Goal: Task Accomplishment & Management: Use online tool/utility

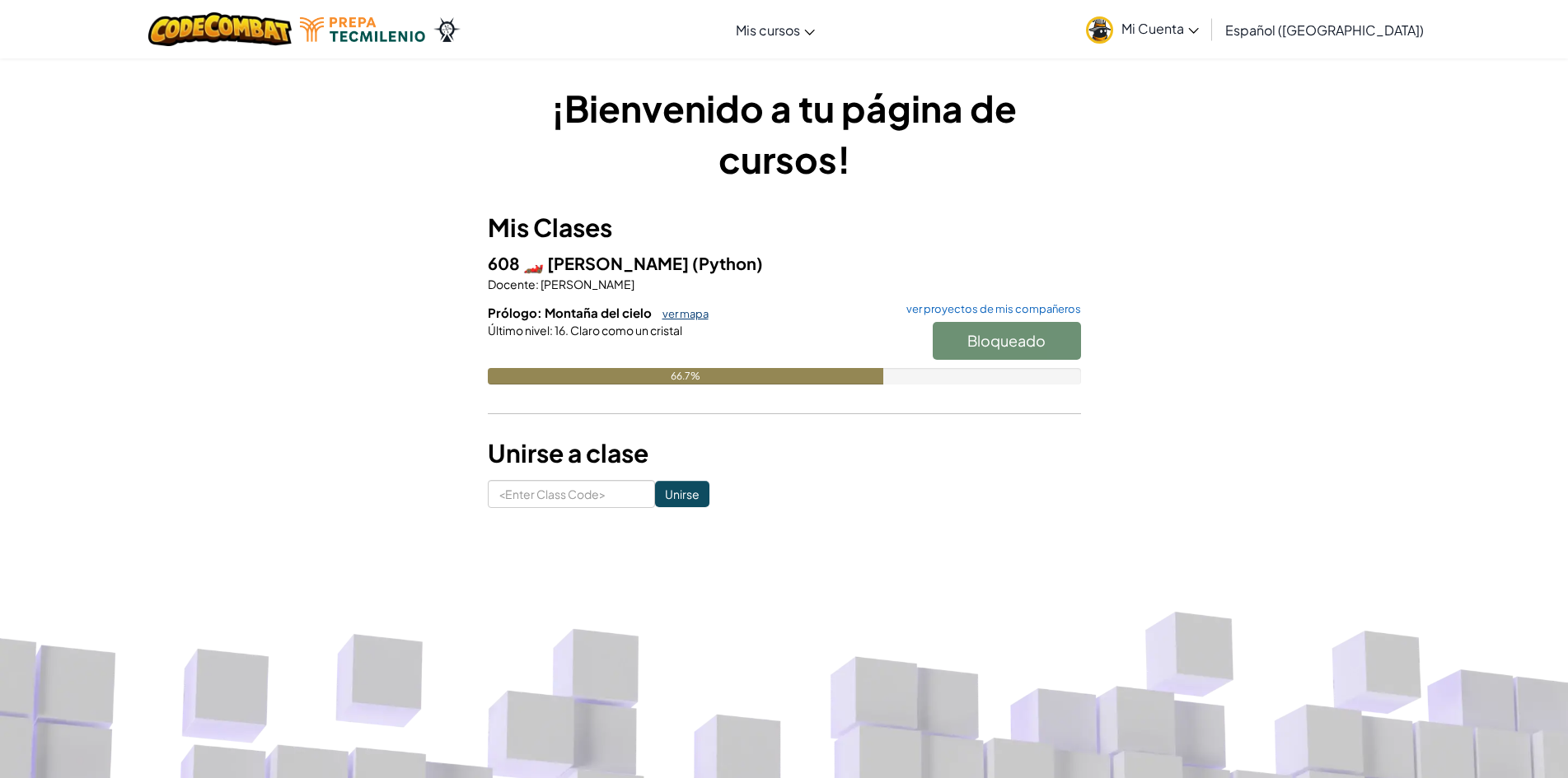
click at [690, 311] on link "ver mapa" at bounding box center [681, 313] width 54 height 13
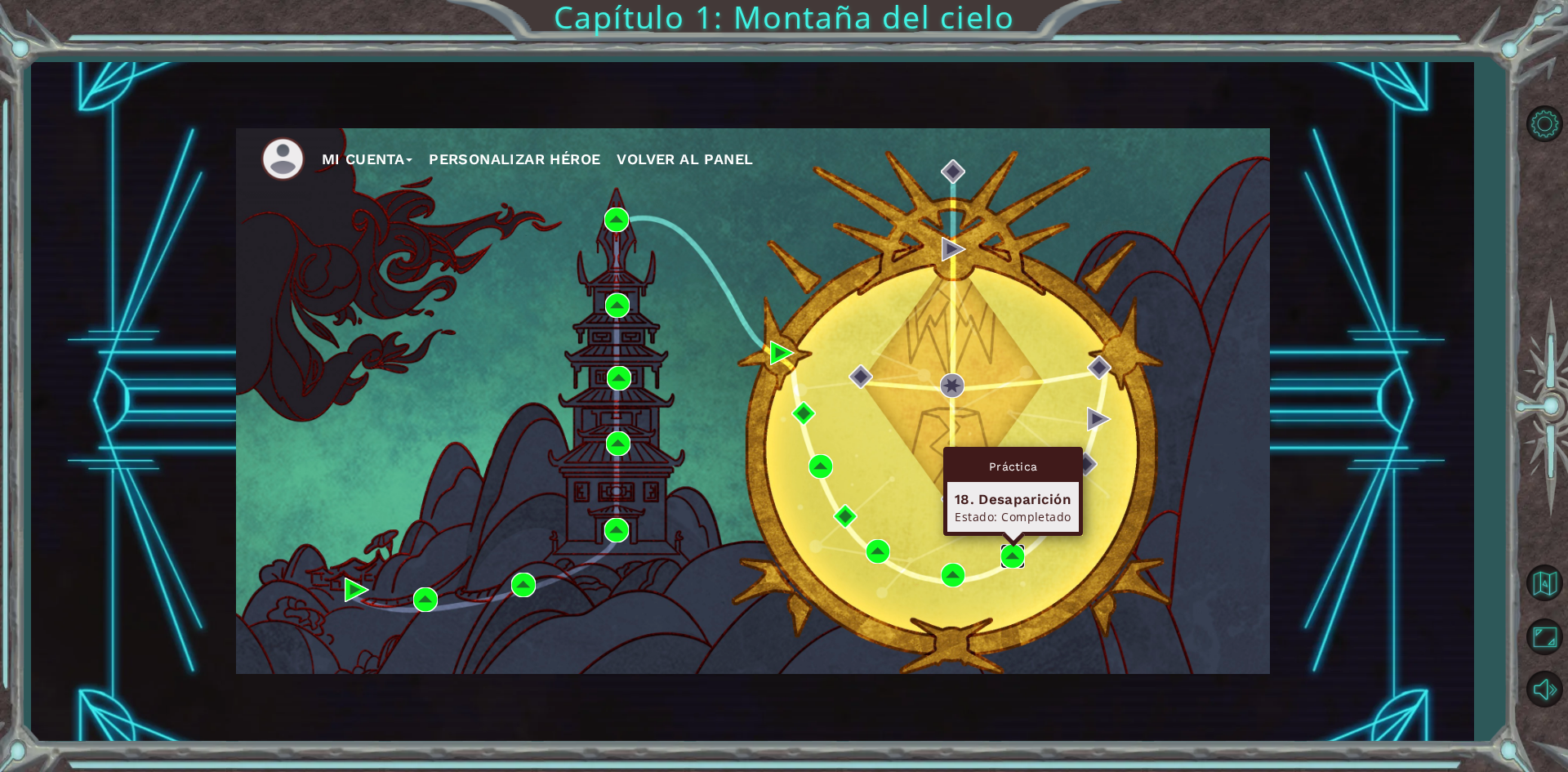
click at [1006, 562] on img at bounding box center [1012, 557] width 25 height 25
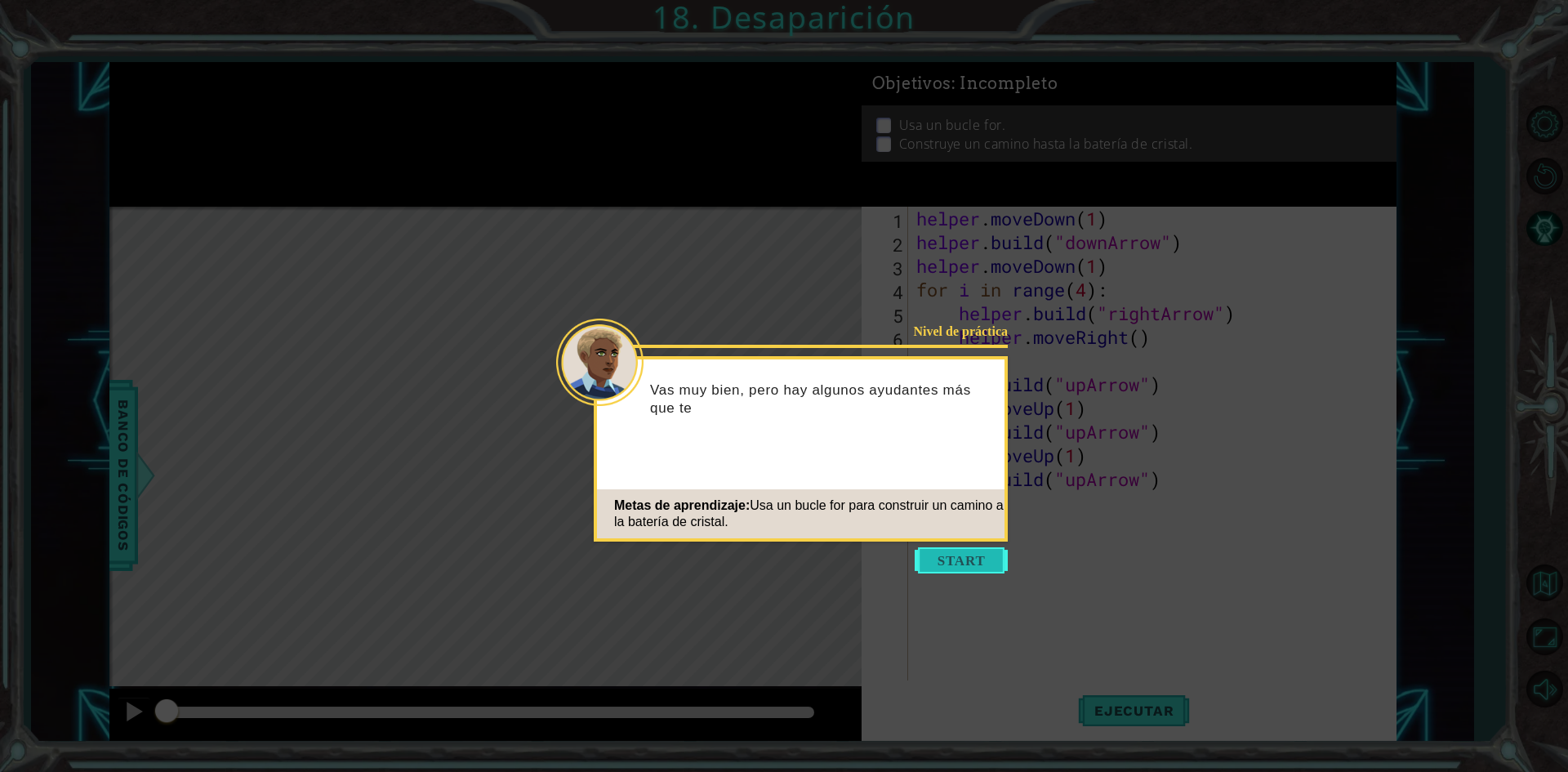
click at [988, 553] on button "Start" at bounding box center [961, 561] width 93 height 27
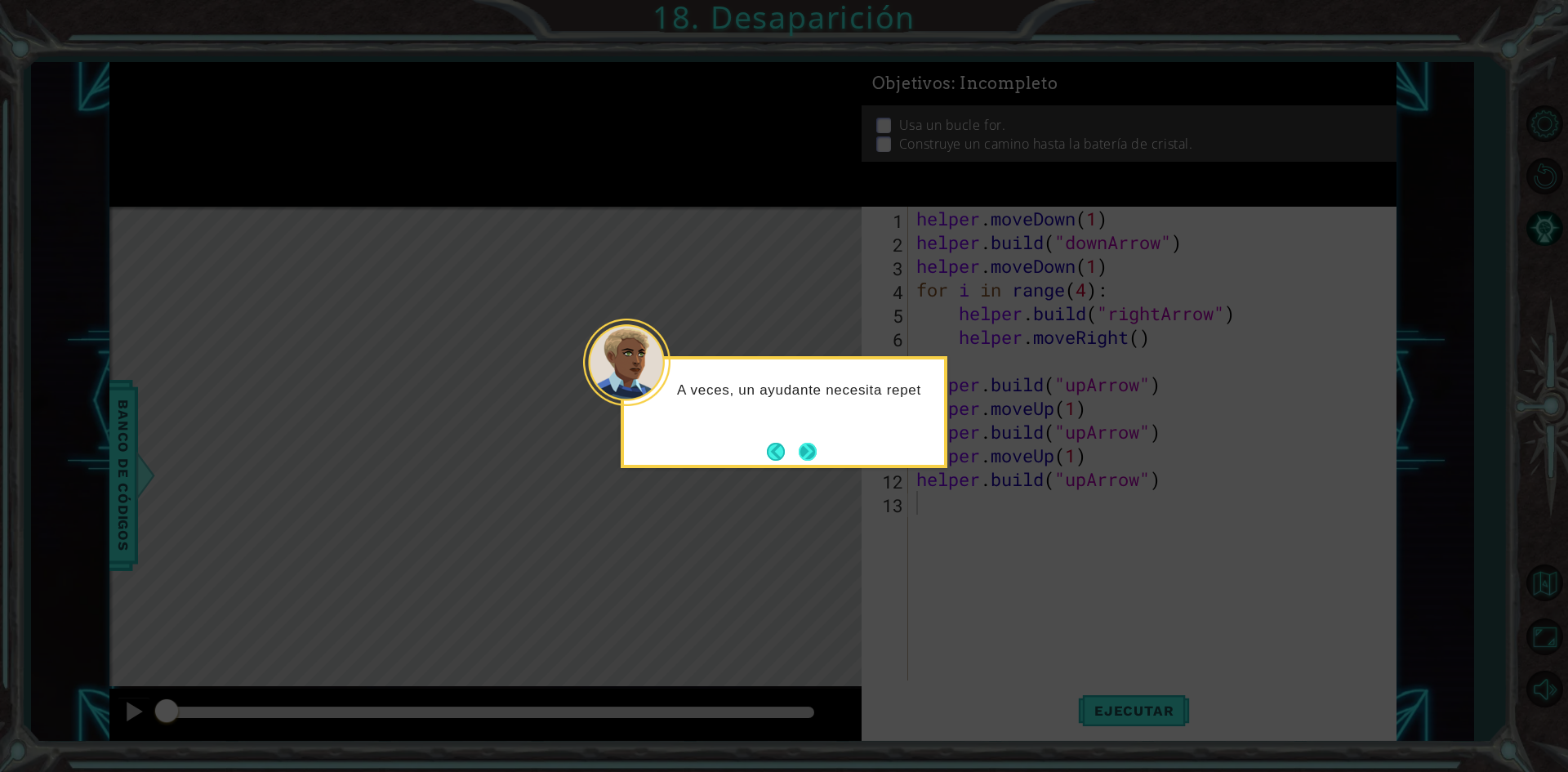
click at [806, 451] on button "Next" at bounding box center [808, 451] width 18 height 18
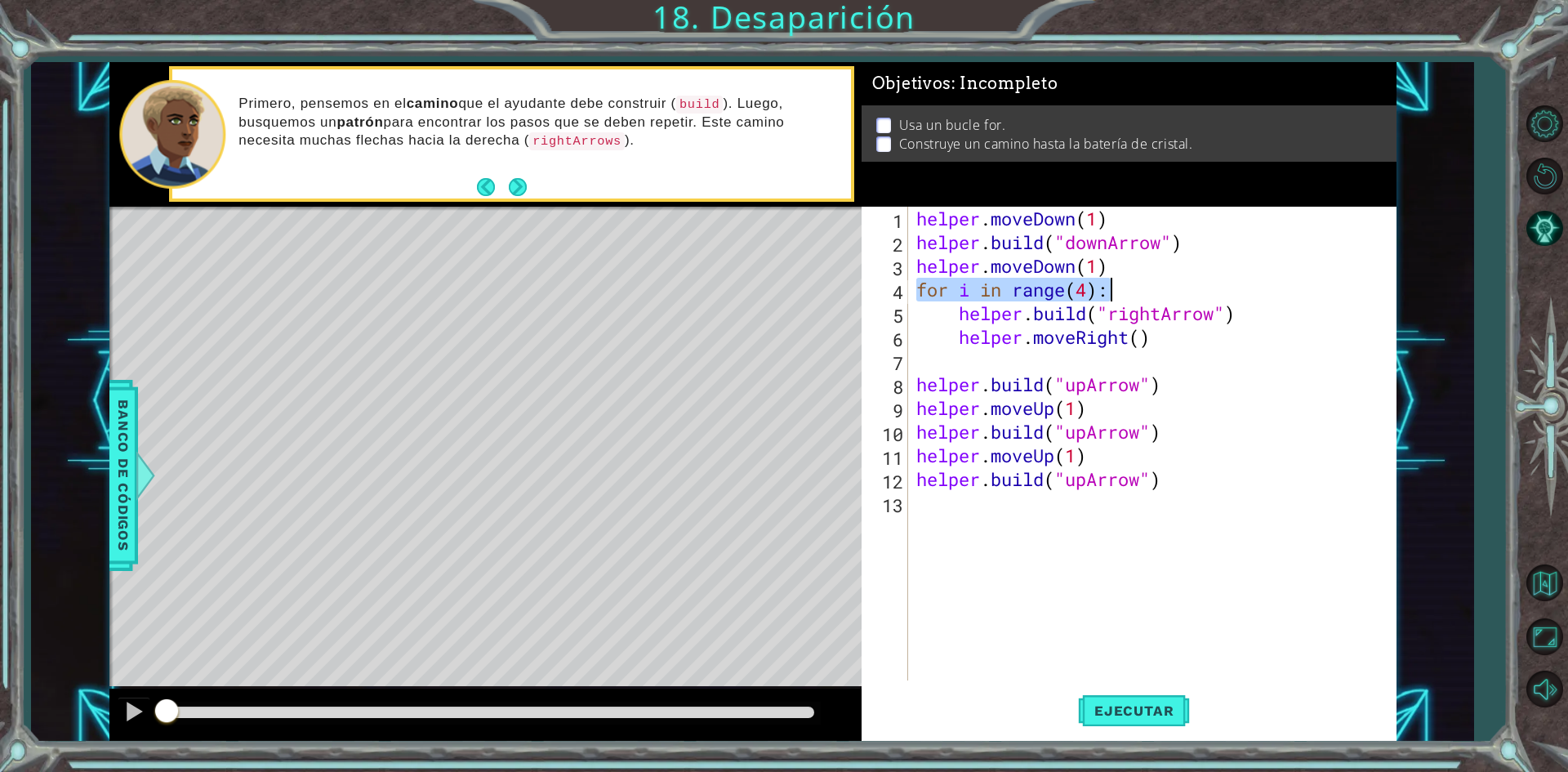
drag, startPoint x: 917, startPoint y: 287, endPoint x: 1113, endPoint y: 291, distance: 196.0
click at [1113, 291] on div "helper . moveDown ( 1 ) helper . build ( "downArrow" ) helper . moveDown ( 1 ) …" at bounding box center [1156, 468] width 486 height 522
type textarea "for i in range(4):"
click at [970, 364] on div "helper . moveDown ( 1 ) helper . build ( "downArrow" ) helper . moveDown ( 1 ) …" at bounding box center [1156, 468] width 486 height 522
click at [1169, 382] on div "helper . moveDown ( 1 ) helper . build ( "downArrow" ) helper . moveDown ( 1 ) …" at bounding box center [1156, 468] width 486 height 522
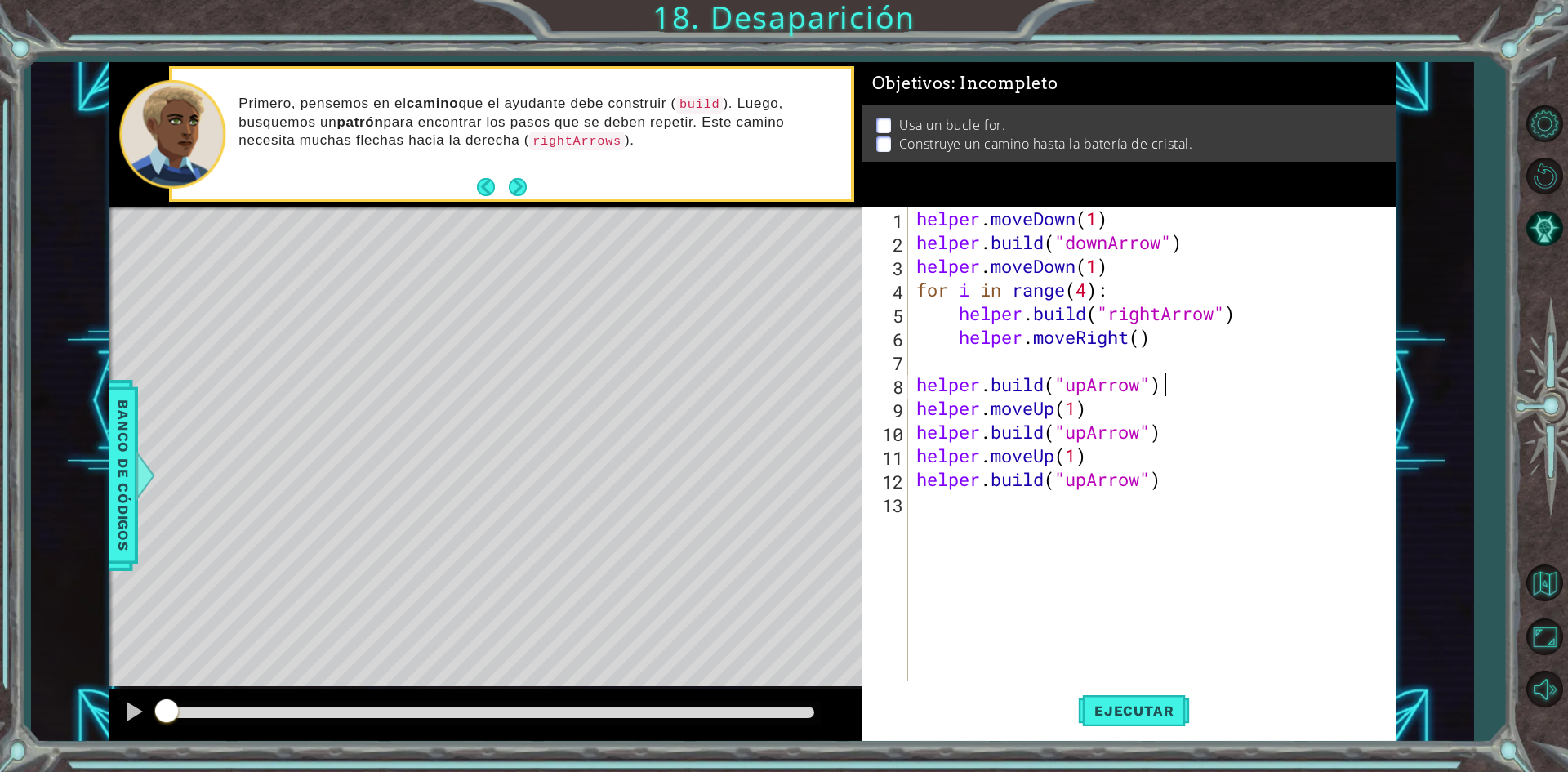
type textarea "helper.build("upArrow")"
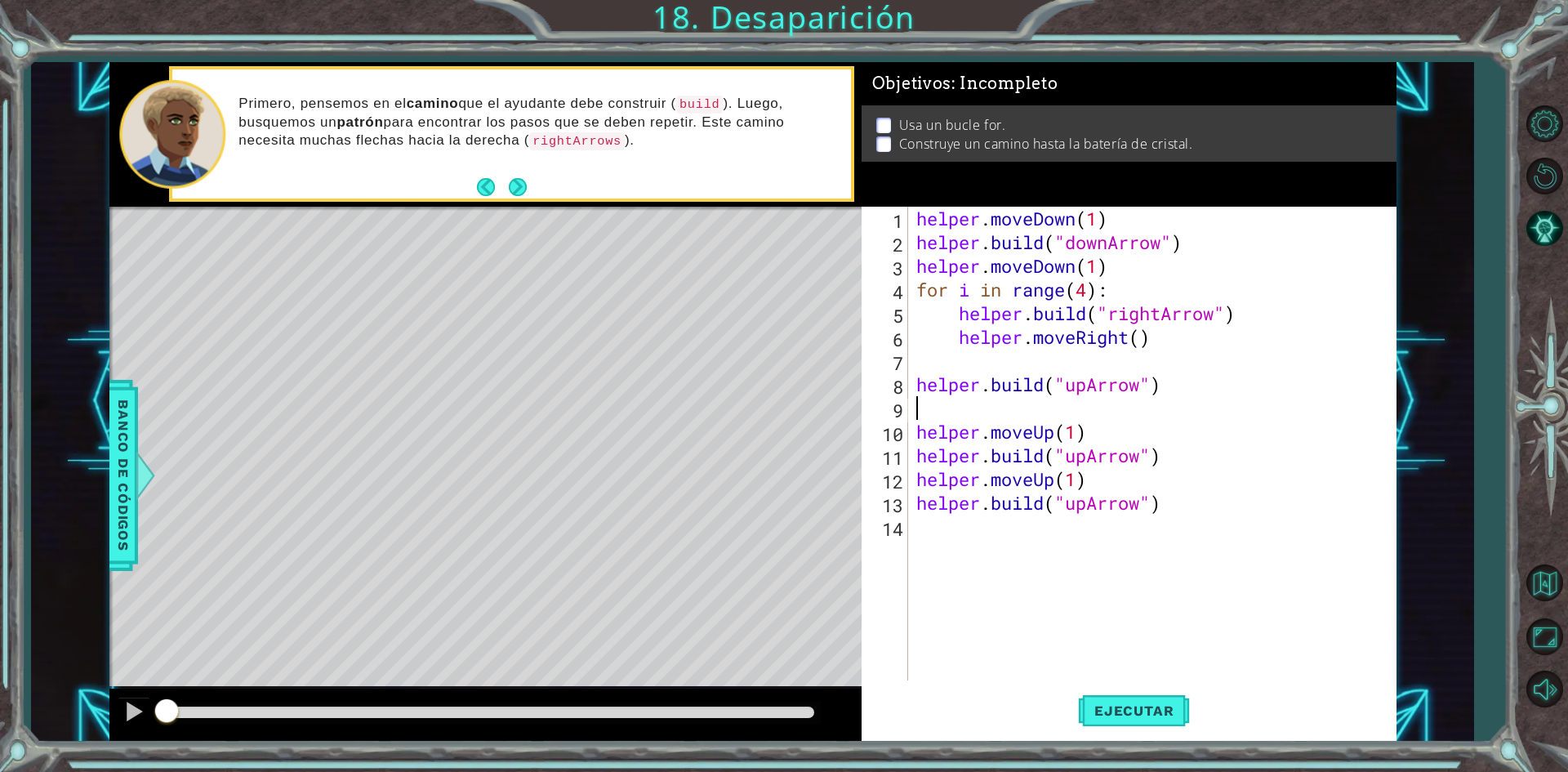
paste textarea "for i in range(4):"
click at [1094, 412] on div "helper . moveDown ( 1 ) helper . build ( "downArrow" ) helper . moveDown ( 1 ) …" at bounding box center [1156, 468] width 486 height 522
click at [917, 438] on div "helper . moveDown ( 1 ) helper . build ( "downArrow" ) helper . moveDown ( 1 ) …" at bounding box center [1156, 468] width 486 height 522
click at [918, 471] on div "helper . moveDown ( 1 ) helper . build ( "downArrow" ) helper . moveDown ( 1 ) …" at bounding box center [1156, 468] width 486 height 522
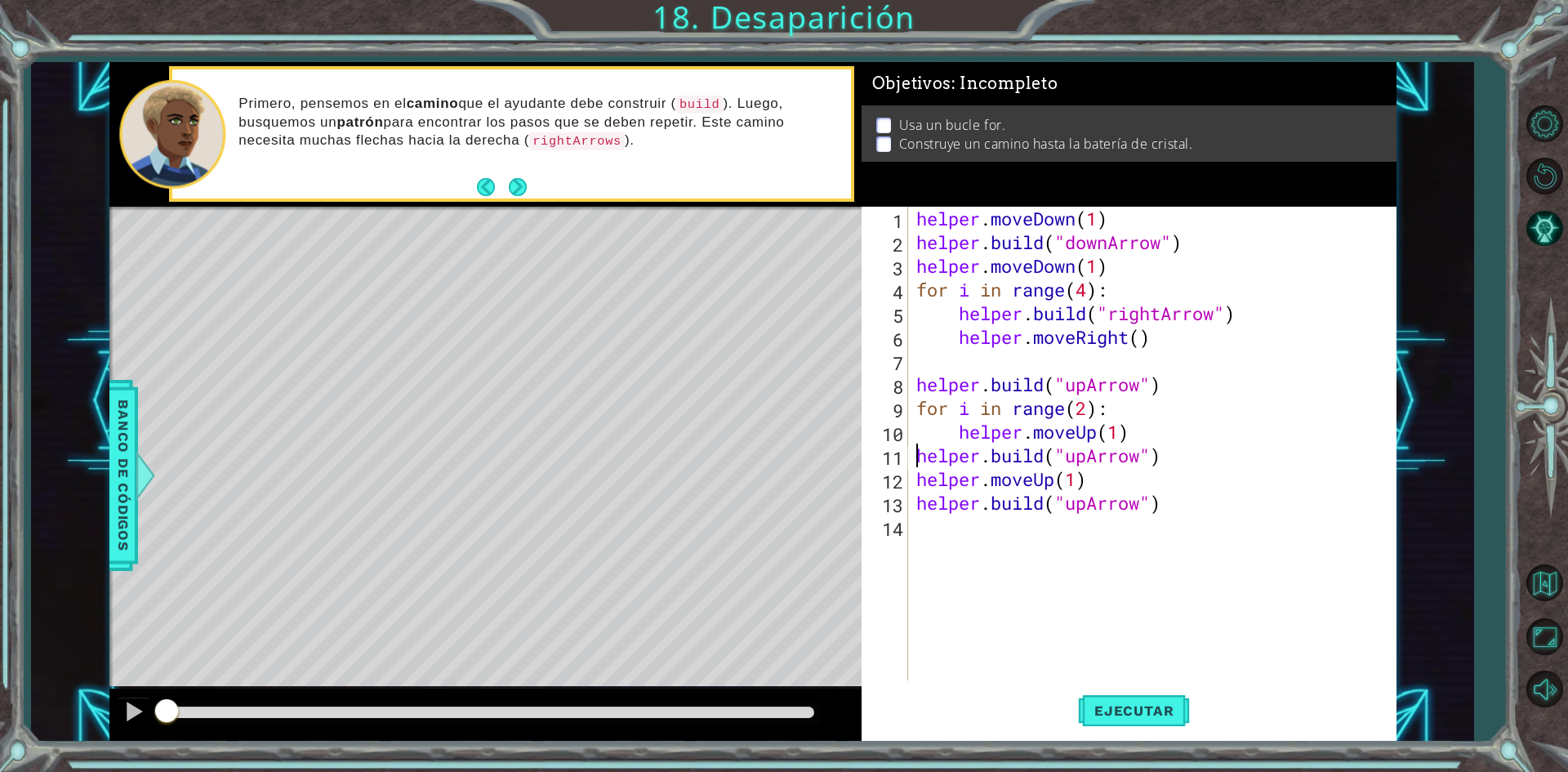
click at [918, 465] on div "helper . moveDown ( 1 ) helper . build ( "downArrow" ) helper . moveDown ( 1 ) …" at bounding box center [1156, 468] width 486 height 522
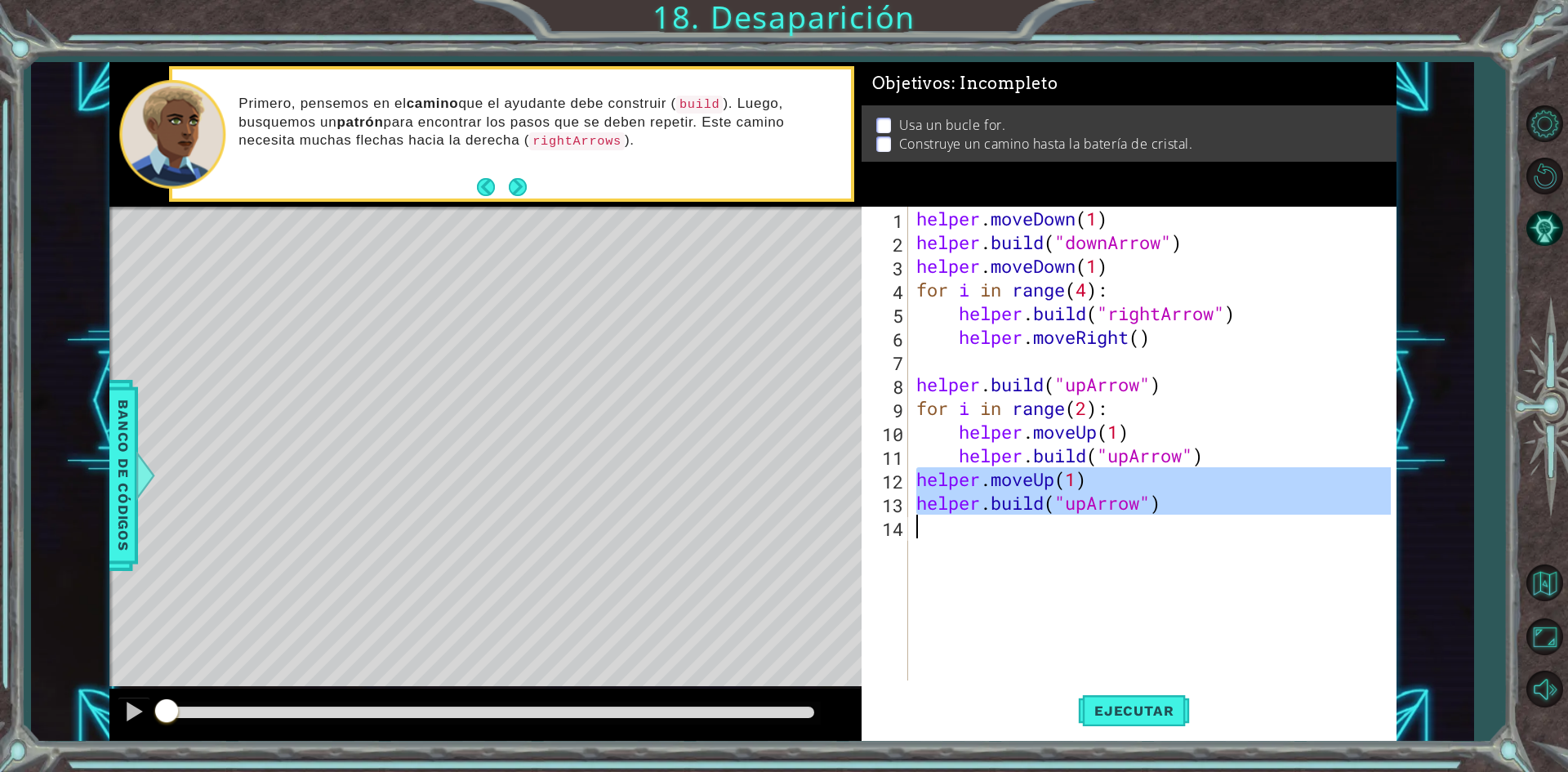
drag, startPoint x: 914, startPoint y: 479, endPoint x: 1191, endPoint y: 527, distance: 281.1
click at [1191, 527] on div "helper . moveDown ( 1 ) helper . build ( "downArrow" ) helper . moveDown ( 1 ) …" at bounding box center [1156, 468] width 486 height 522
type textarea "helper.build("upArrow")"
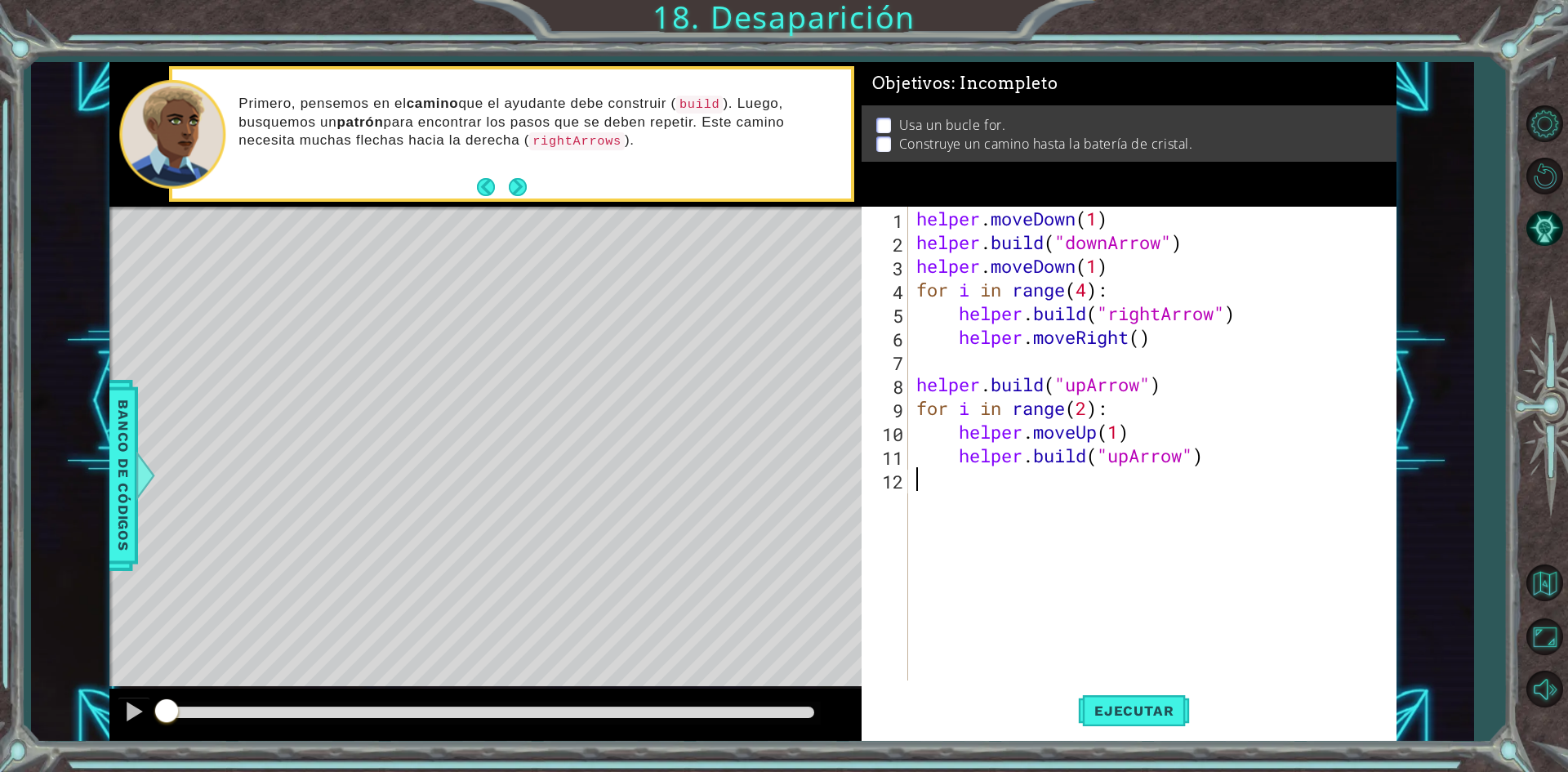
scroll to position [0, 0]
click at [1133, 713] on span "Ejecutar" at bounding box center [1134, 710] width 112 height 16
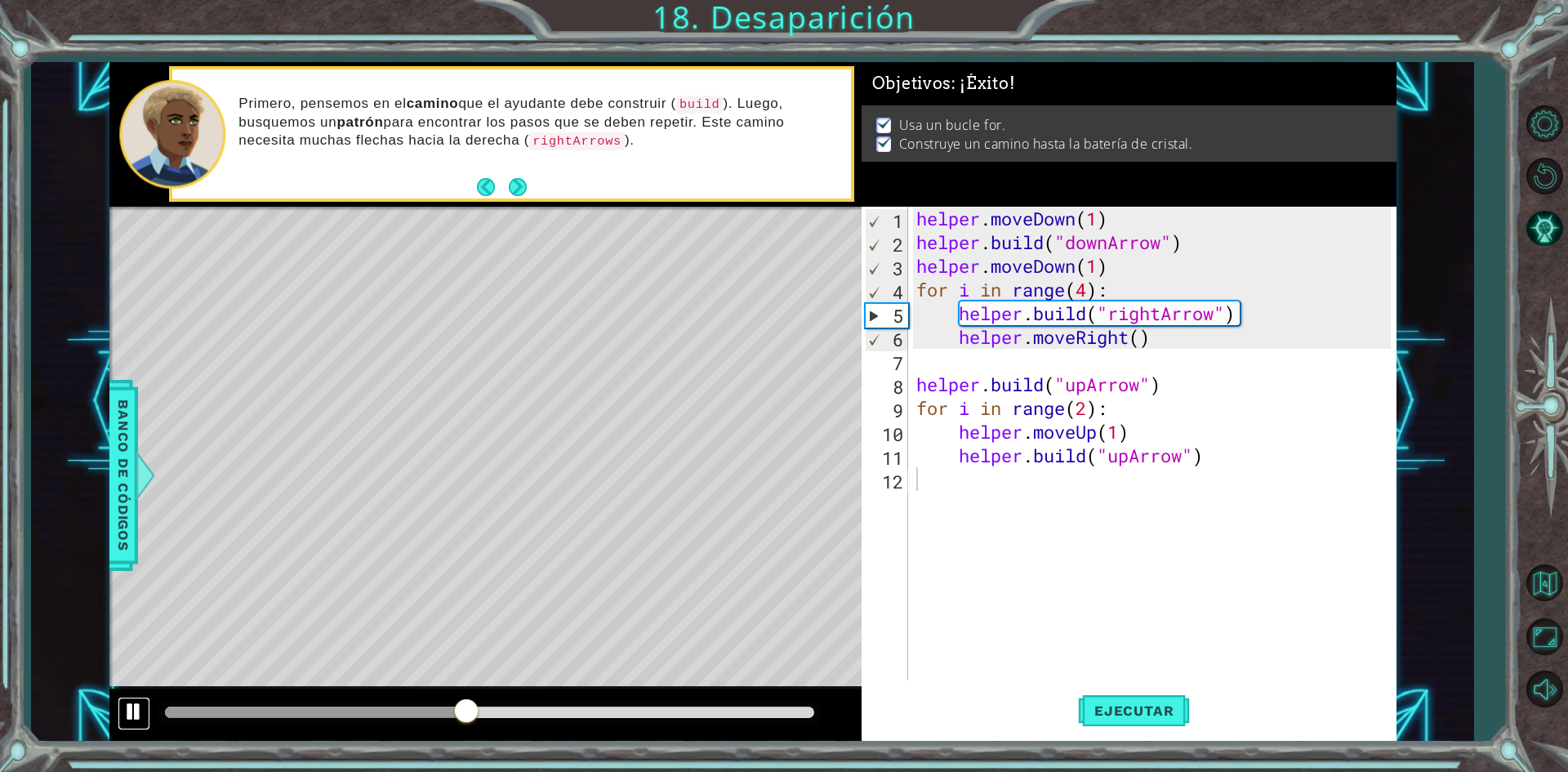
click at [137, 713] on div at bounding box center [134, 711] width 21 height 21
click at [1091, 716] on span "Ejecutar" at bounding box center [1134, 710] width 112 height 16
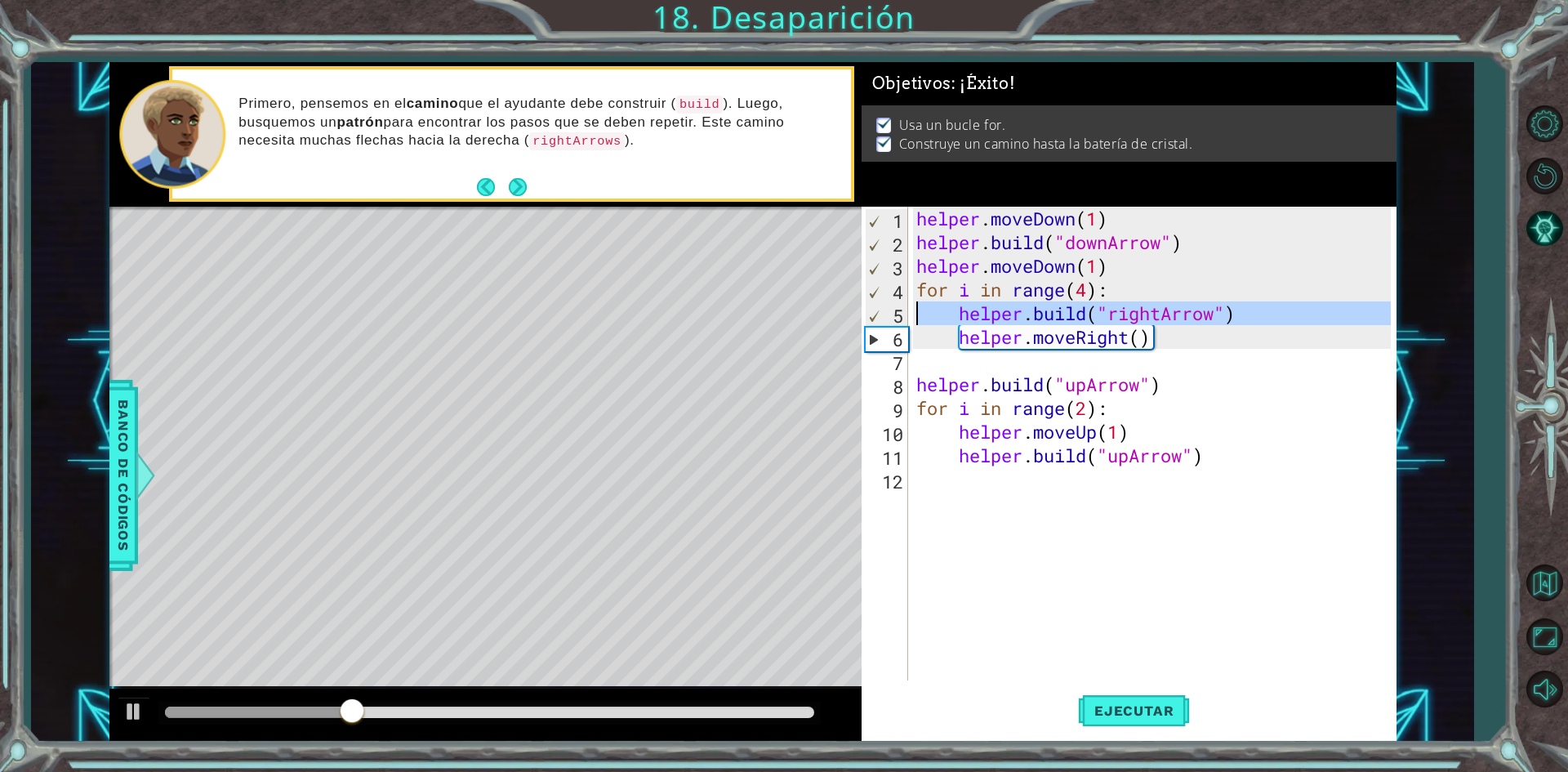
click at [876, 322] on div "5" at bounding box center [886, 315] width 43 height 24
type textarea "helper.build("rightArrow")"
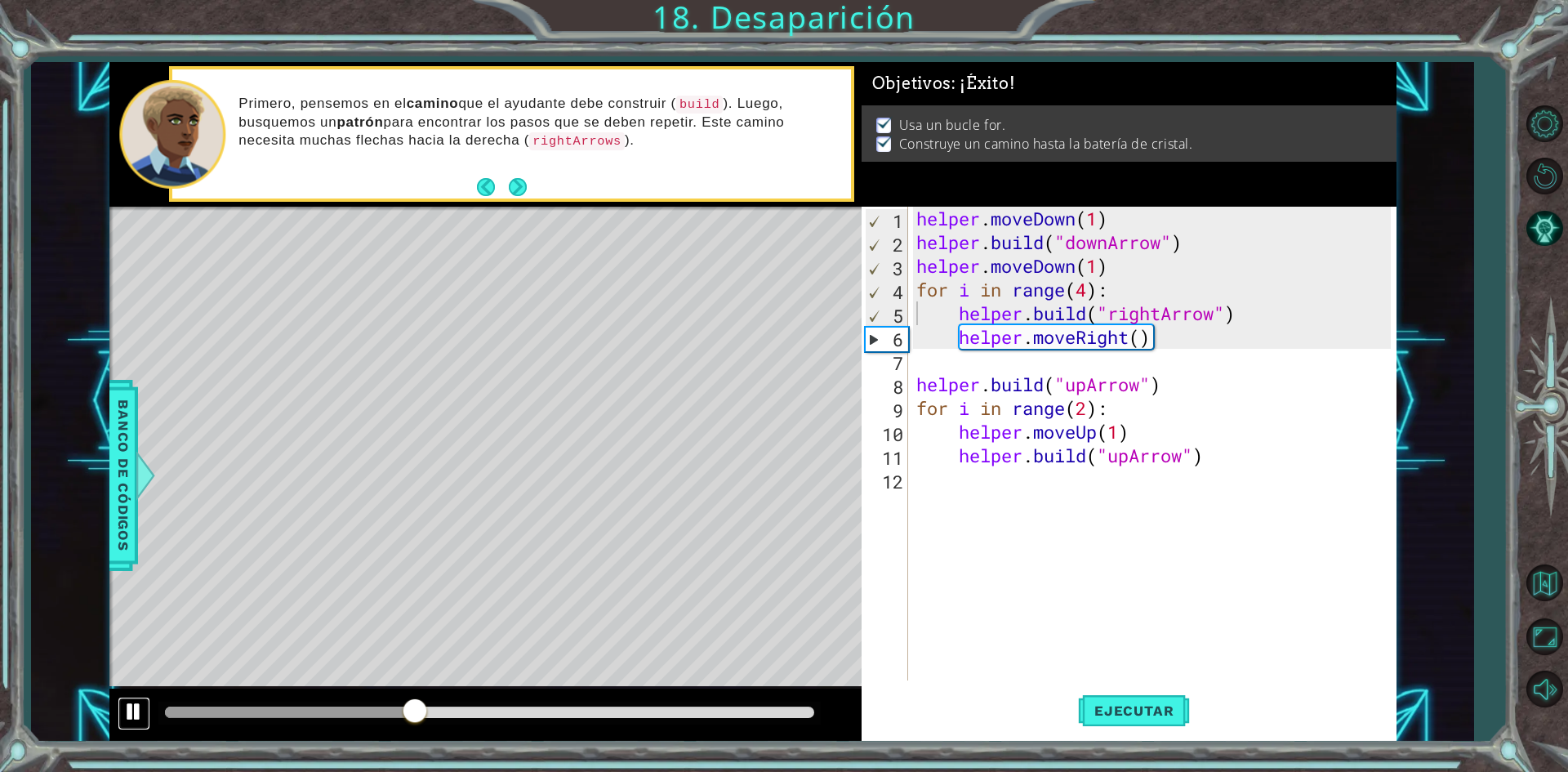
click at [121, 708] on button at bounding box center [134, 713] width 32 height 33
